Goal: Task Accomplishment & Management: Complete application form

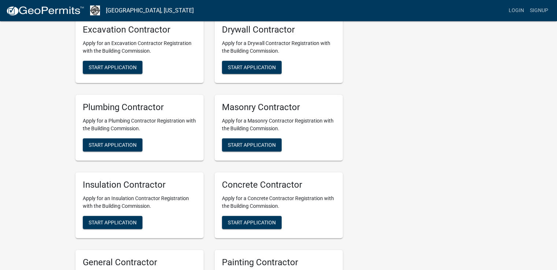
scroll to position [256, 0]
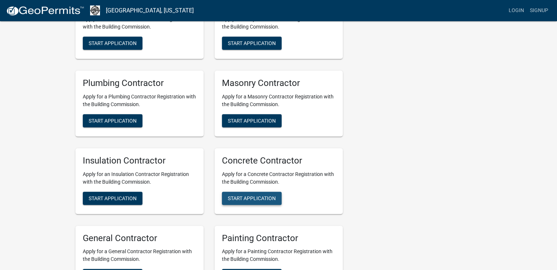
click at [247, 199] on span "Start Application" at bounding box center [252, 198] width 48 height 6
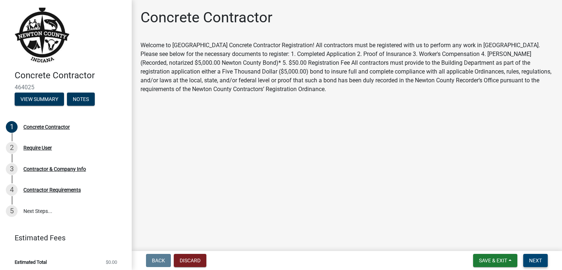
click at [533, 260] on span "Next" at bounding box center [535, 261] width 13 height 6
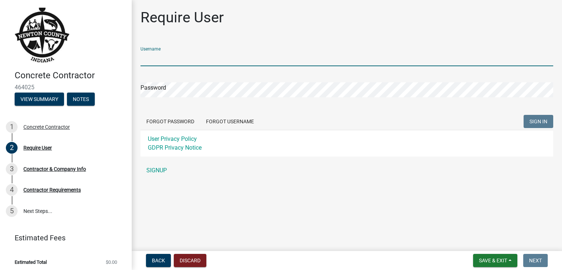
click at [167, 58] on input "Username" at bounding box center [347, 58] width 413 height 15
type input "[PERSON_NAME][EMAIL_ADDRESS][DOMAIN_NAME]"
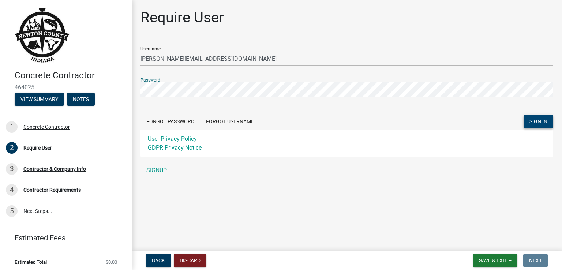
click at [527, 124] on button "SIGN IN" at bounding box center [539, 121] width 30 height 13
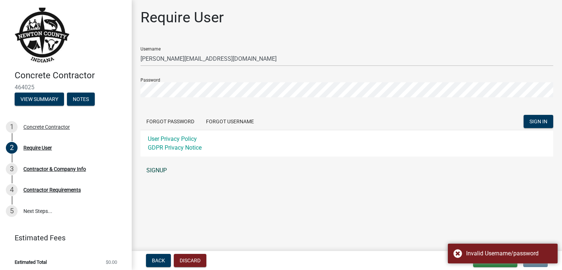
click at [393, 168] on link "SIGNUP" at bounding box center [347, 170] width 413 height 15
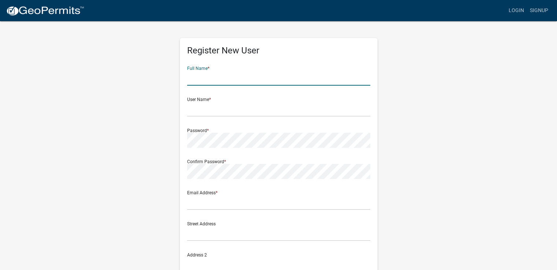
click at [189, 78] on input "text" at bounding box center [278, 78] width 183 height 15
type input "WINCO Construction CO"
type input "[PERSON_NAME][EMAIL_ADDRESS][DOMAIN_NAME]"
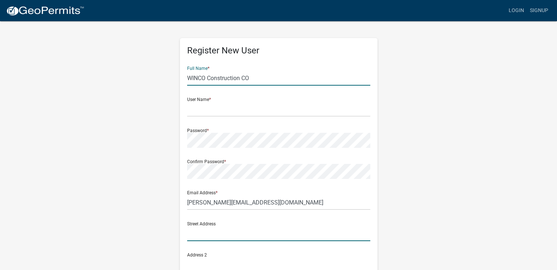
type input "4801 US 52 West"
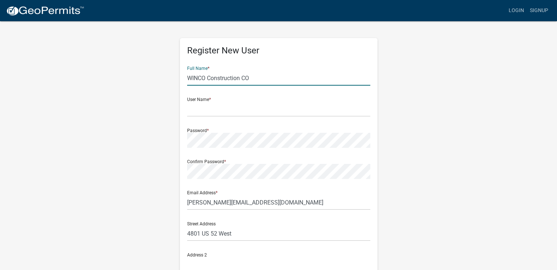
type input "WEST LAFAYETTE"
type input "[US_STATE]"
type input "47906"
type input "7655832230"
type input "WINCO Construction Co"
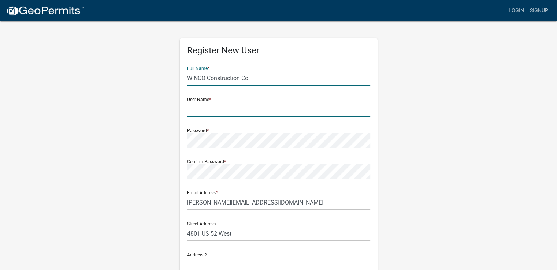
click at [189, 113] on input "text" at bounding box center [278, 109] width 183 height 15
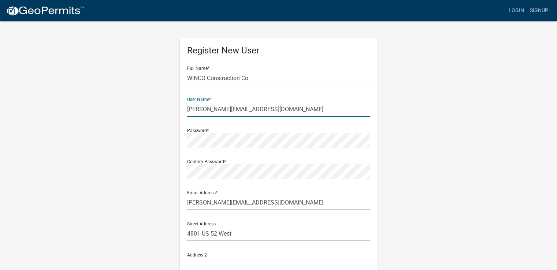
type input "[PERSON_NAME][EMAIL_ADDRESS][DOMAIN_NAME]"
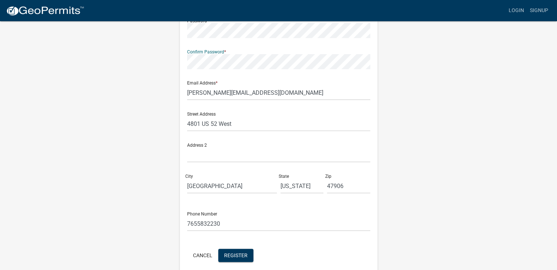
scroll to position [142, 0]
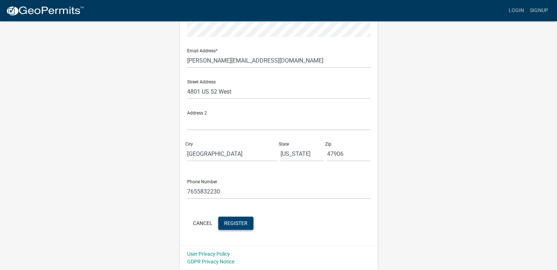
click at [240, 227] on button "Register" at bounding box center [235, 223] width 35 height 13
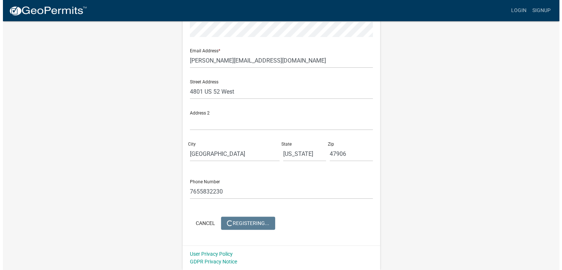
scroll to position [0, 0]
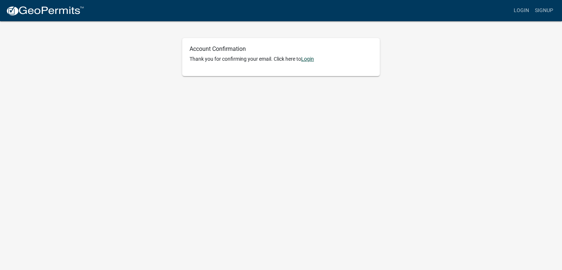
click at [313, 59] on link "Login" at bounding box center [307, 59] width 13 height 6
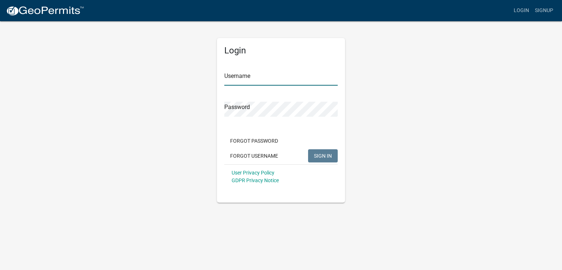
click at [236, 76] on input "Username" at bounding box center [280, 78] width 113 height 15
type input "[PERSON_NAME][EMAIL_ADDRESS][DOMAIN_NAME]"
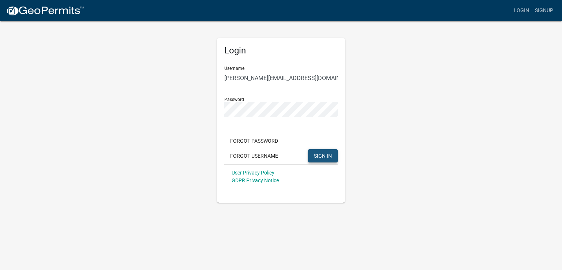
click at [322, 158] on span "SIGN IN" at bounding box center [323, 156] width 18 height 6
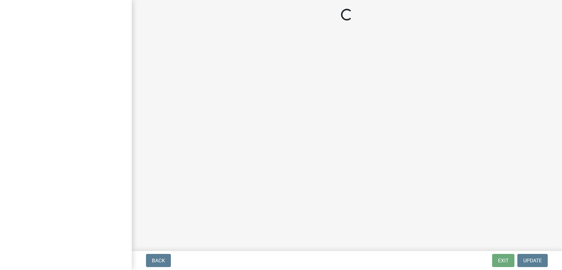
select select "[US_STATE]"
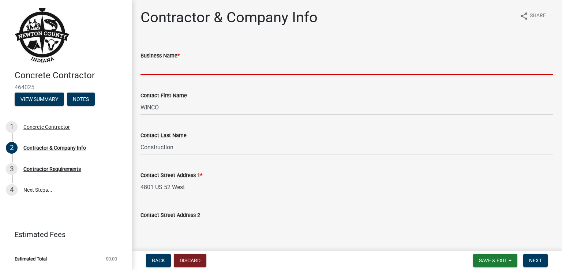
click at [148, 68] on input "Business Name *" at bounding box center [347, 67] width 413 height 15
type input "WINCO Construction Co., Inc."
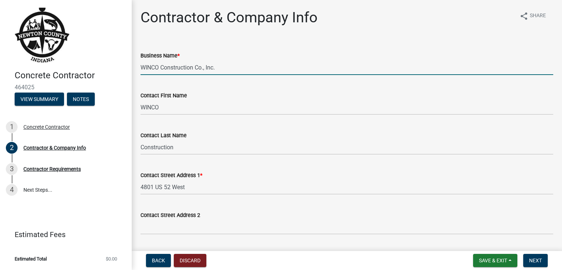
select select "IN"
drag, startPoint x: 204, startPoint y: 68, endPoint x: 221, endPoint y: 68, distance: 17.2
click at [221, 68] on input "WINCO Construction Co., Inc." at bounding box center [347, 67] width 413 height 15
click at [221, 68] on input "WINCO Construction Co." at bounding box center [347, 67] width 413 height 15
type input "WINCO Construction Co."
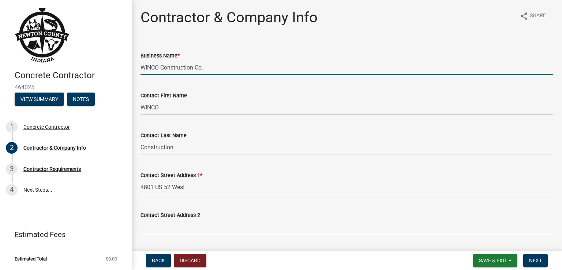
click at [228, 126] on div "Contact Last Name Construction" at bounding box center [347, 138] width 413 height 34
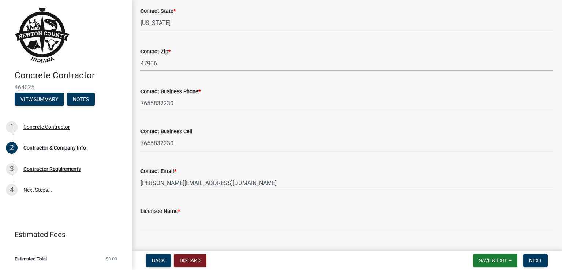
scroll to position [310, 0]
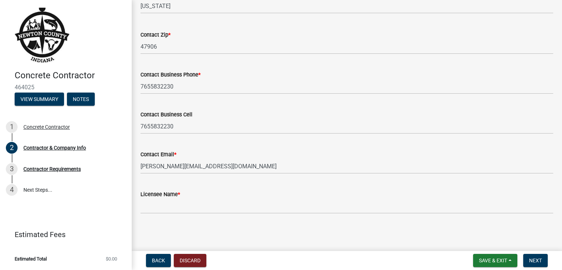
click at [178, 193] on span "*" at bounding box center [179, 194] width 2 height 6
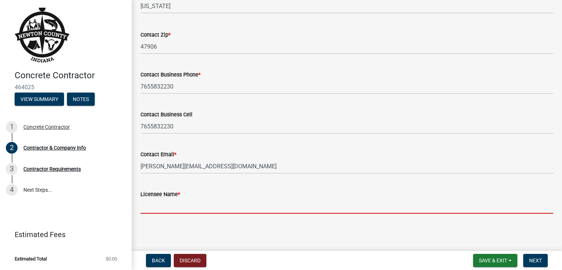
click at [178, 199] on input "Licensee Name *" at bounding box center [347, 206] width 413 height 15
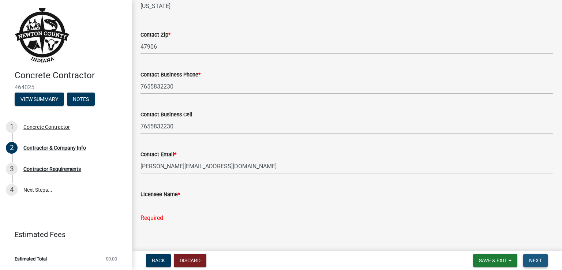
click at [536, 260] on span "Next" at bounding box center [535, 261] width 13 height 6
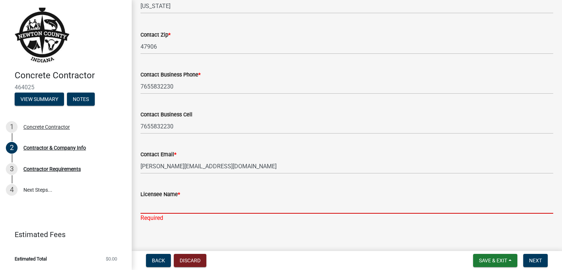
click at [147, 208] on input "Licensee Name *" at bounding box center [347, 206] width 413 height 15
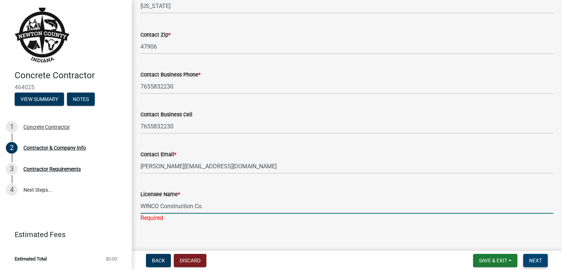
type input "WINCO Construction Co."
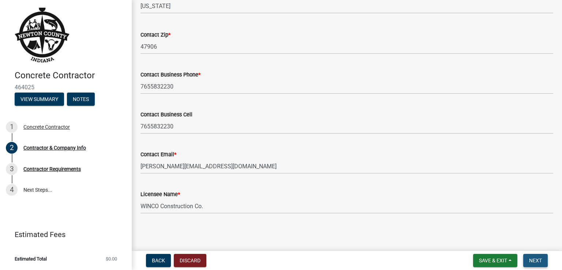
click at [539, 261] on span "Next" at bounding box center [535, 261] width 13 height 6
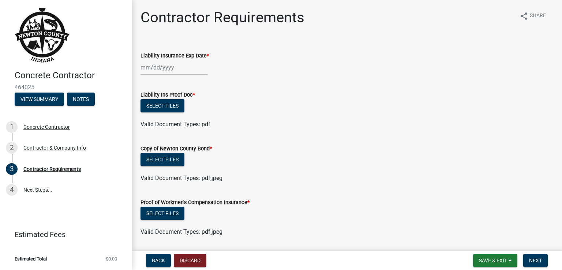
click at [179, 72] on div at bounding box center [174, 67] width 67 height 15
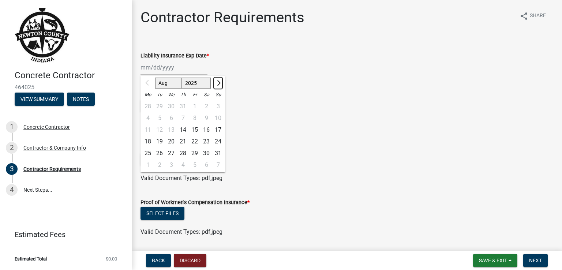
click at [217, 85] on span "Next month" at bounding box center [217, 82] width 5 height 5
select select "10"
click at [160, 139] on div "21" at bounding box center [160, 142] width 12 height 12
type input "10/21/2025"
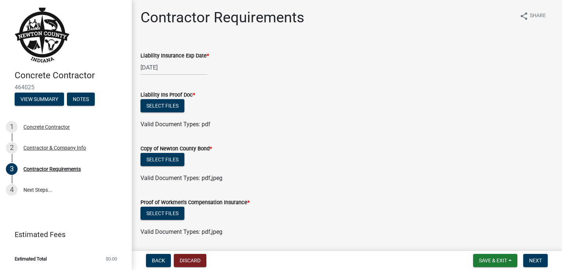
scroll to position [23, 0]
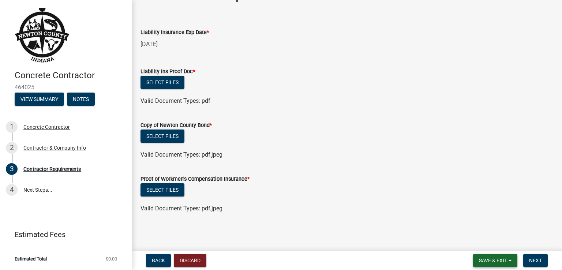
click at [501, 258] on span "Save & Exit" at bounding box center [493, 261] width 28 height 6
click at [491, 241] on button "Save & Exit" at bounding box center [488, 242] width 59 height 18
